Goal: Find specific page/section

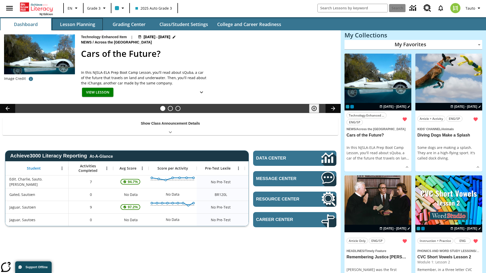
click at [77, 24] on button "Lesson Planning" at bounding box center [77, 24] width 51 height 12
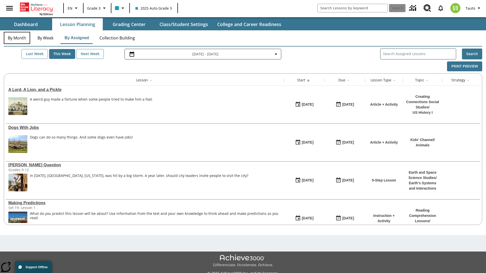
click at [17, 38] on button "By Month" at bounding box center [17, 38] width 26 height 12
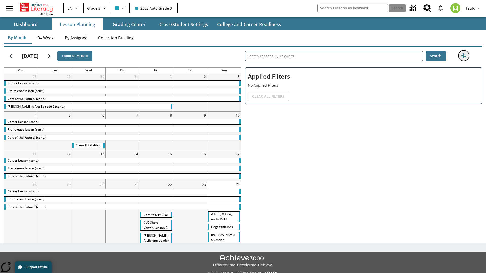
click at [463, 56] on icon "Filters Side menu" at bounding box center [463, 55] width 5 height 5
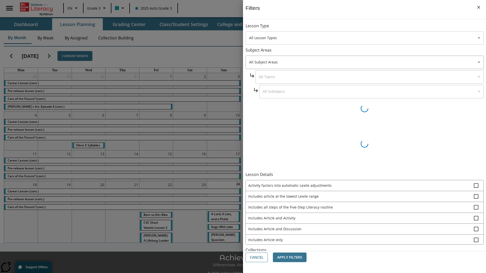
click at [364, 38] on body "Skip to main content [GEOGRAPHIC_DATA] Edition EN Grade 3 2025 Auto Grade 3 Sea…" at bounding box center [243, 142] width 486 height 284
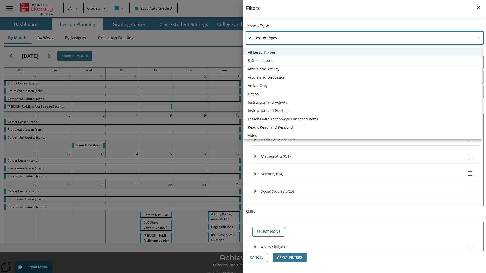
click at [362, 60] on li "5-Step Lessons" at bounding box center [363, 60] width 238 height 8
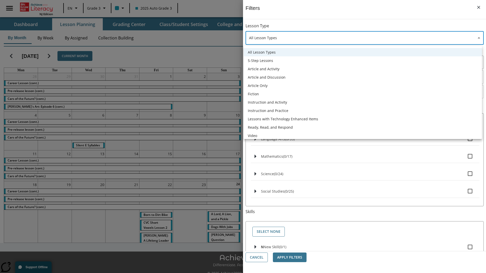
type input "1"
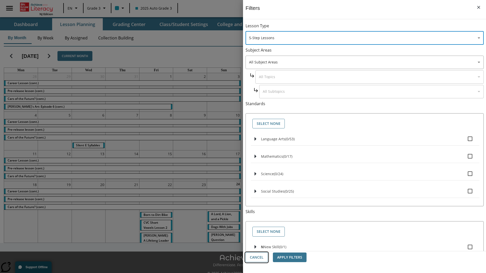
click at [256, 257] on button "Cancel" at bounding box center [256, 258] width 22 height 10
click at [463, 56] on icon "Filters Side menu" at bounding box center [463, 55] width 5 height 5
